Goal: Information Seeking & Learning: Learn about a topic

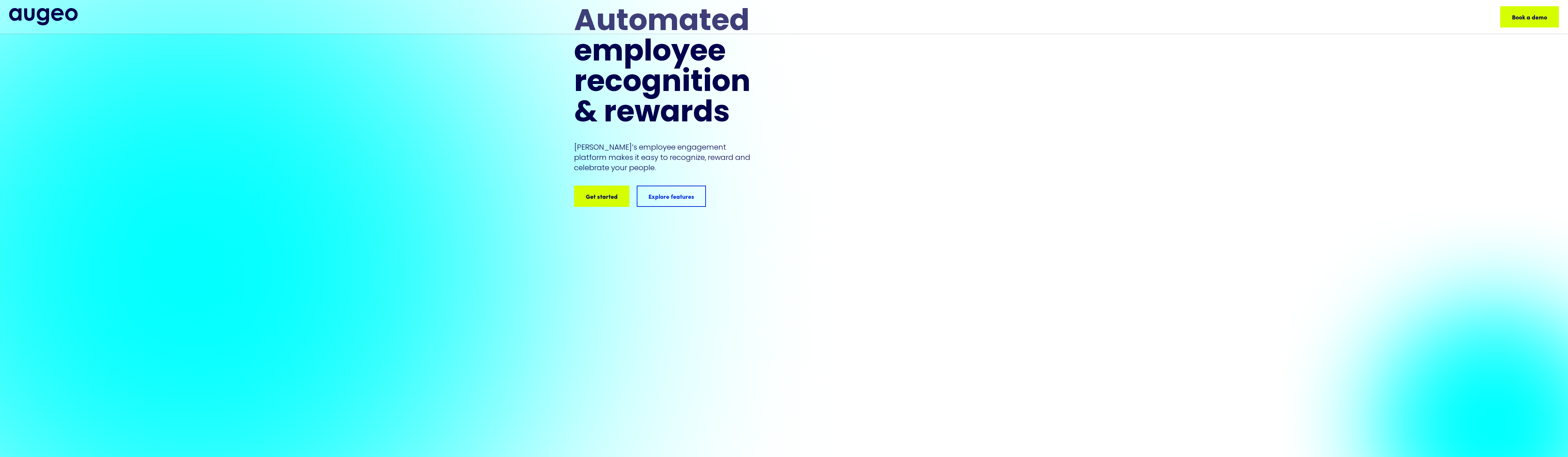
scroll to position [54, 0]
click at [429, 188] on div "Automated employee​ recognition &​ rewards [PERSON_NAME]’s employee engagement …" at bounding box center [784, 250] width 1568 height 540
click at [308, 35] on div "Automated employee​ recognition &​ rewards [PERSON_NAME]’s employee engagement …" at bounding box center [784, 250] width 1568 height 540
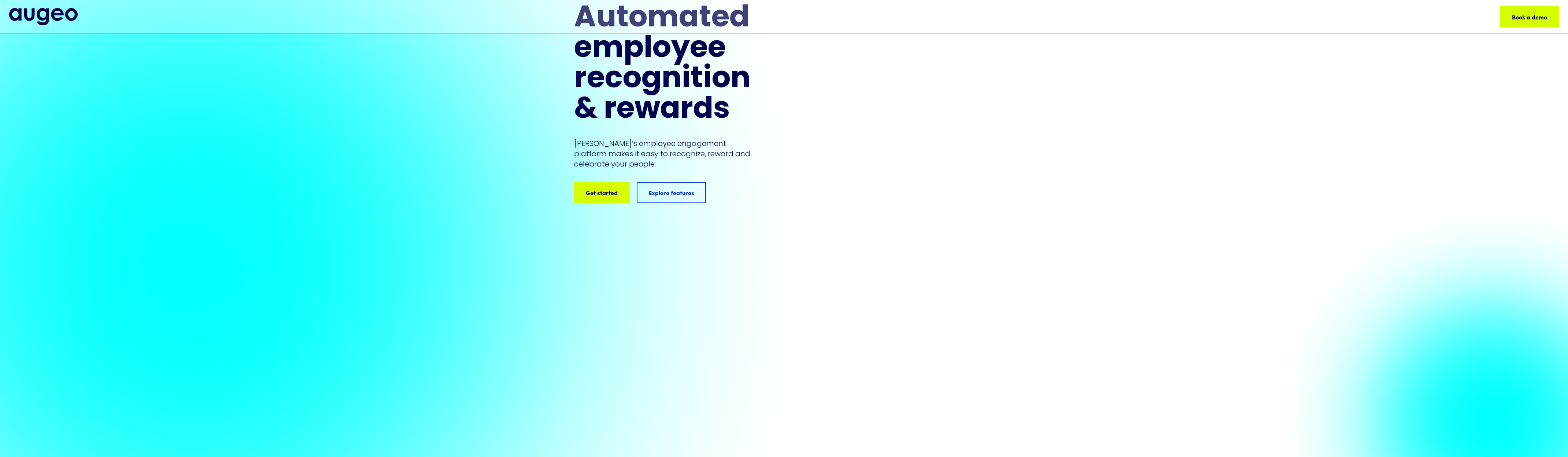
scroll to position [58, 0]
